Goal: Use online tool/utility: Utilize a website feature to perform a specific function

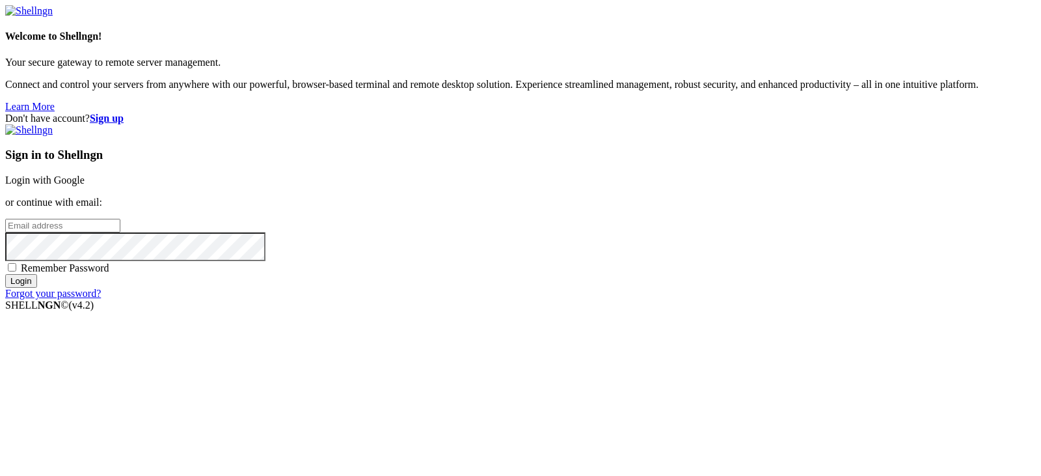
type input "[EMAIL_ADDRESS][DOMAIN_NAME]"
click at [85, 176] on link "Login with Google" at bounding box center [44, 179] width 79 height 11
type input "[EMAIL_ADDRESS][DOMAIN_NAME]"
click at [85, 174] on link "Login with Google" at bounding box center [44, 179] width 79 height 11
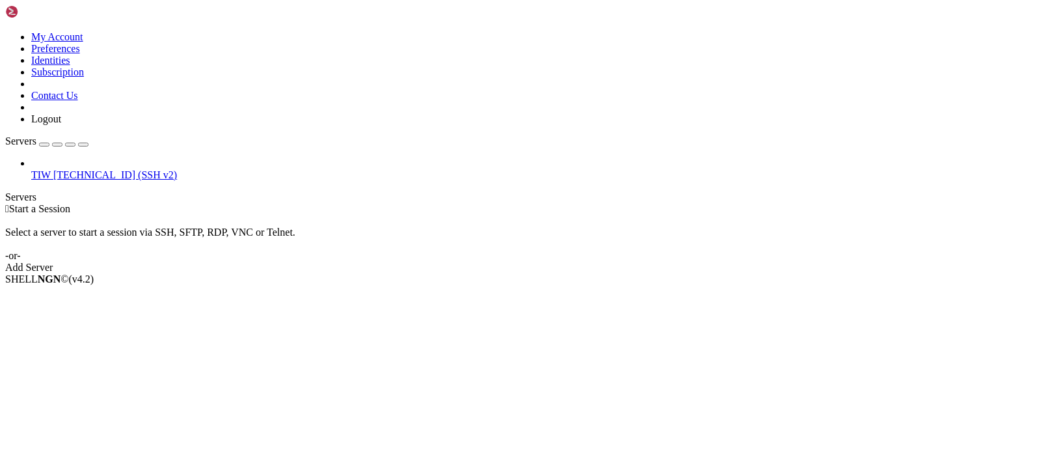
click at [46, 169] on link "TIW [TECHNICAL_ID] (SSH v2)" at bounding box center [533, 175] width 1005 height 12
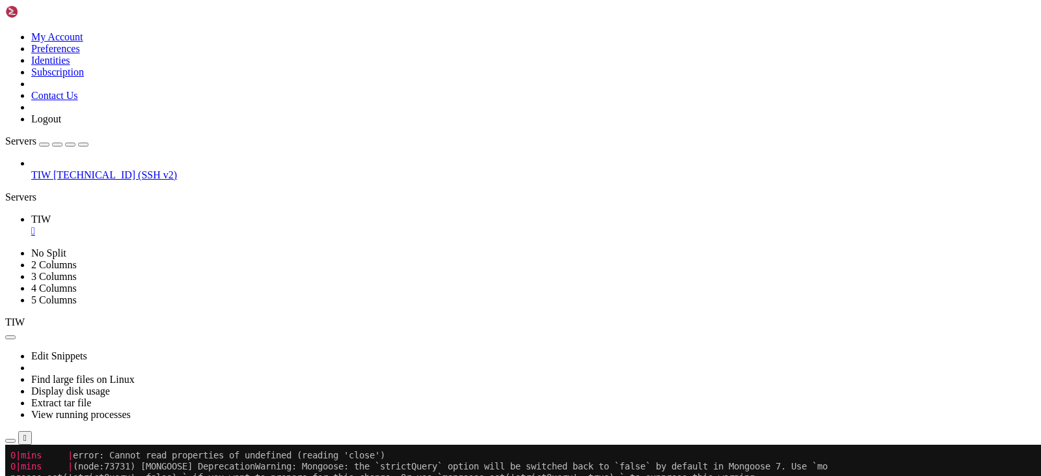
scroll to position [365, 0]
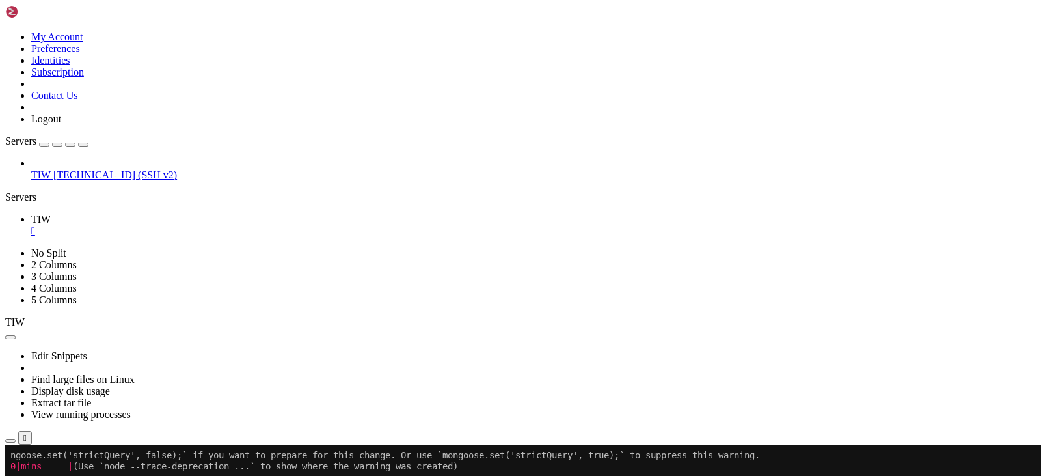
scroll to position [376, 0]
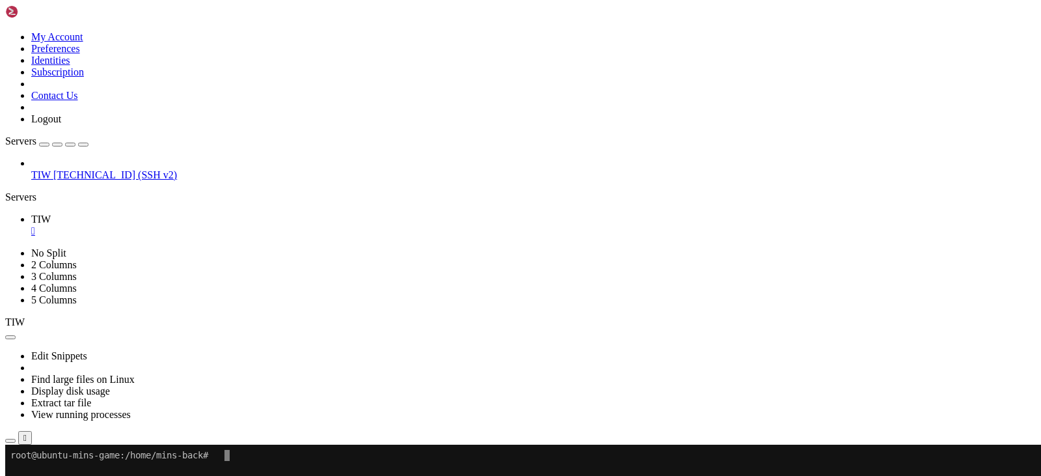
scroll to position [0, 0]
